Goal: Information Seeking & Learning: Learn about a topic

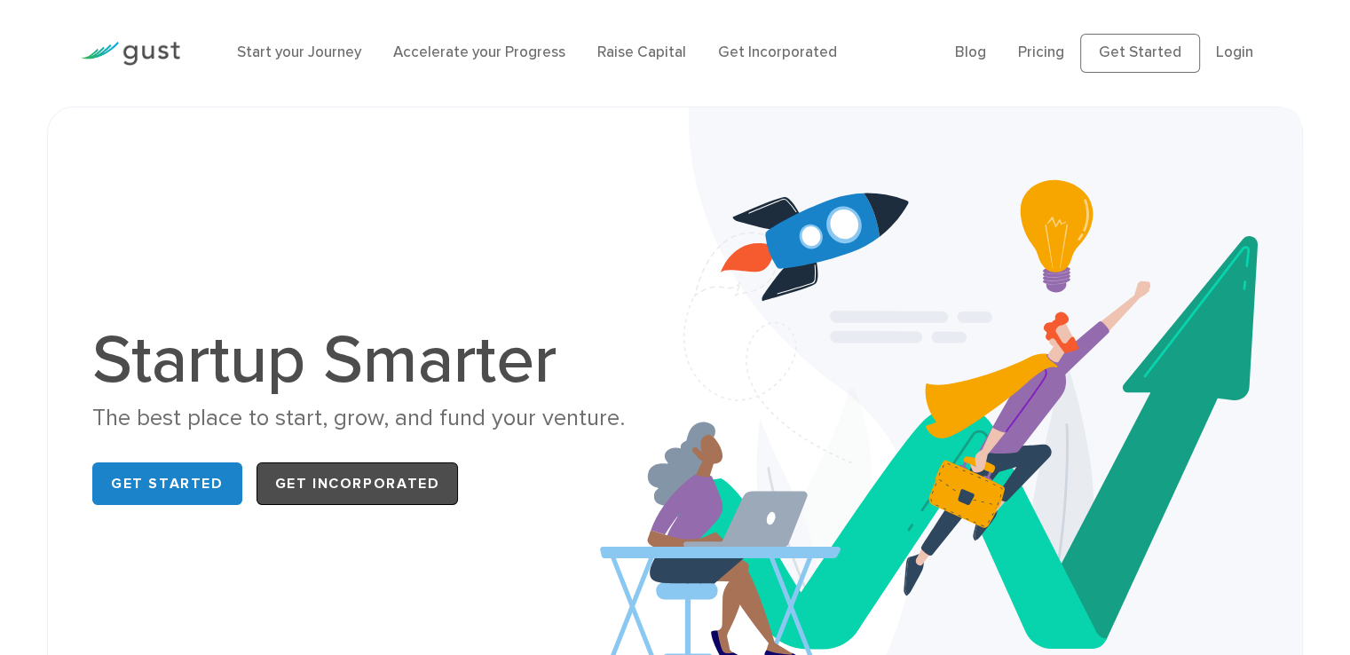
click at [411, 480] on link "Get Incorporated" at bounding box center [357, 483] width 202 height 43
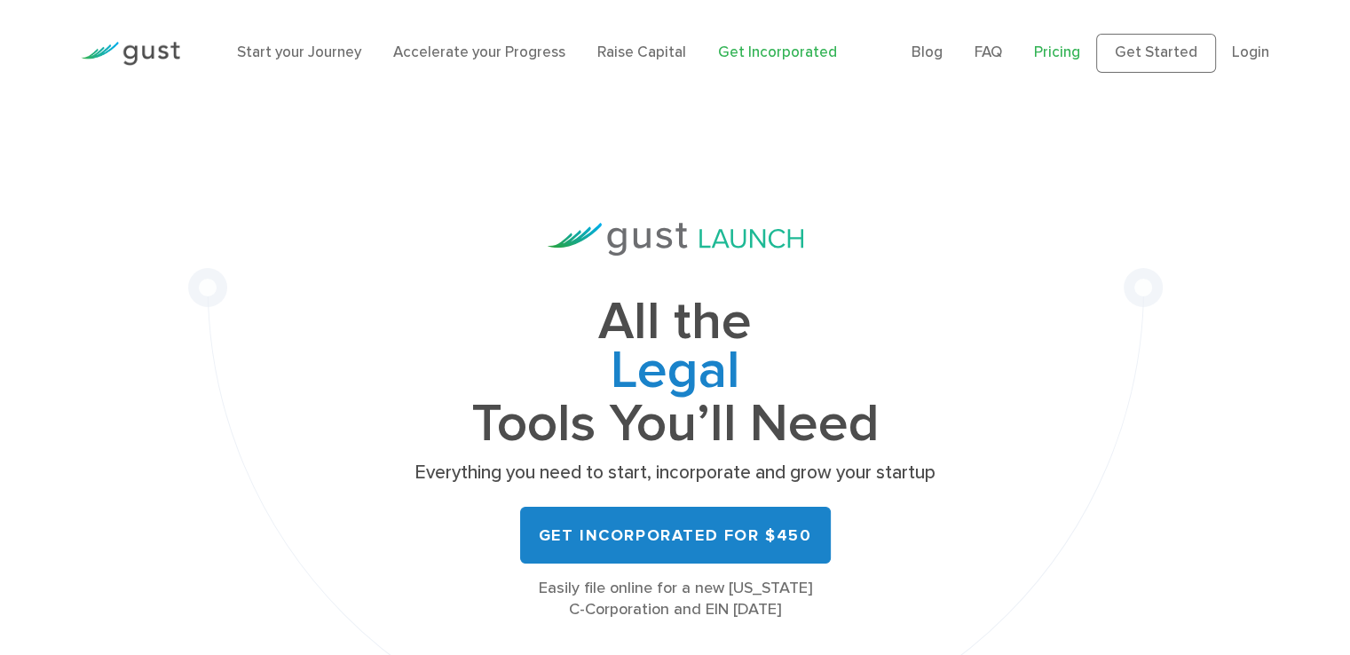
click at [1063, 59] on link "Pricing" at bounding box center [1057, 52] width 46 height 18
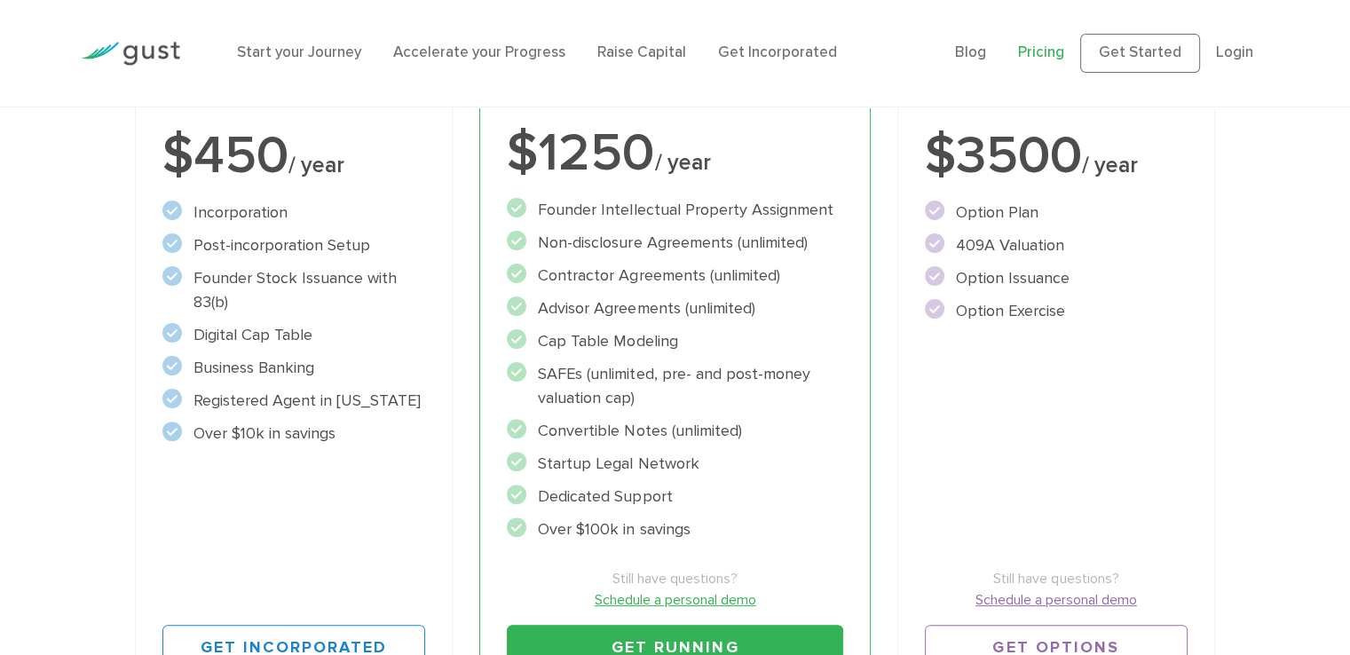
scroll to position [415, 0]
